Goal: Navigation & Orientation: Find specific page/section

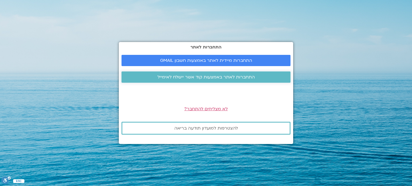
click at [208, 79] on span "התחברות לאתר באמצעות קוד אשר יישלח לאימייל" at bounding box center [205, 77] width 97 height 5
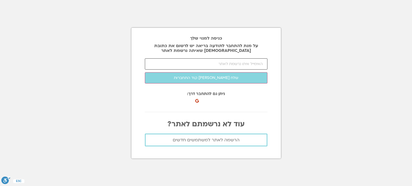
click at [212, 64] on input "email" at bounding box center [206, 63] width 123 height 11
type input "galit_ber@hotmail.com"
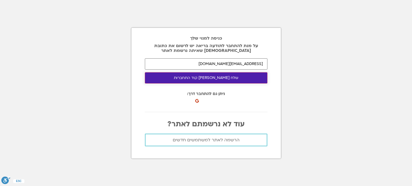
click at [210, 79] on button "שלח לי קוד התחברות" at bounding box center [206, 77] width 123 height 11
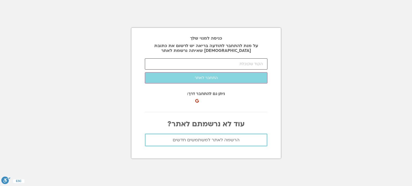
click at [252, 63] on input "number" at bounding box center [206, 63] width 123 height 11
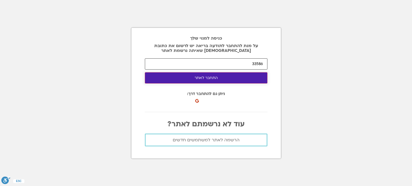
type input "33586"
click at [254, 79] on button "התחבר לאתר" at bounding box center [206, 77] width 123 height 11
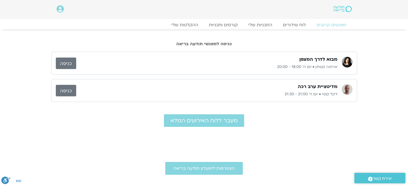
click at [64, 65] on link "כניסה" at bounding box center [66, 64] width 20 height 12
